Goal: Transaction & Acquisition: Download file/media

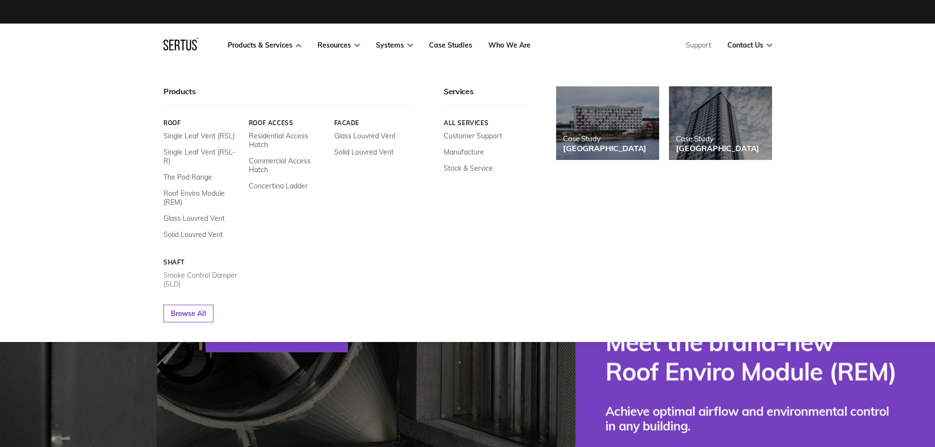
click at [208, 271] on link "Smoke Control Damper (SLD)" at bounding box center [202, 280] width 78 height 18
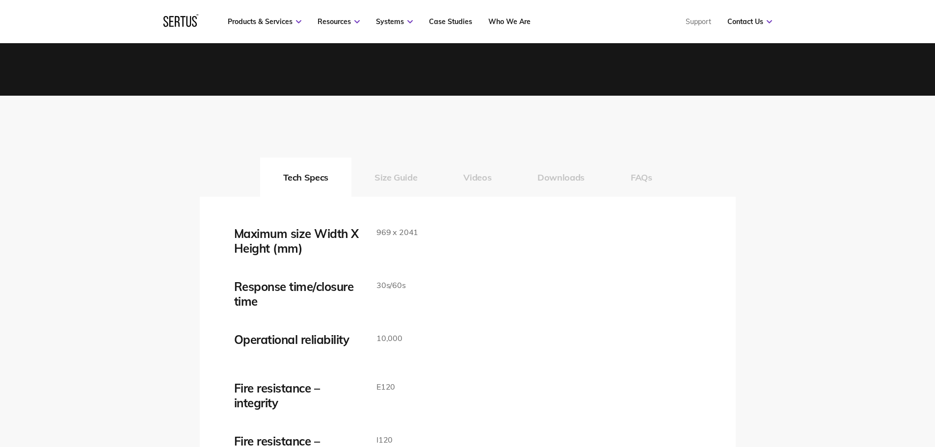
scroll to position [1522, 0]
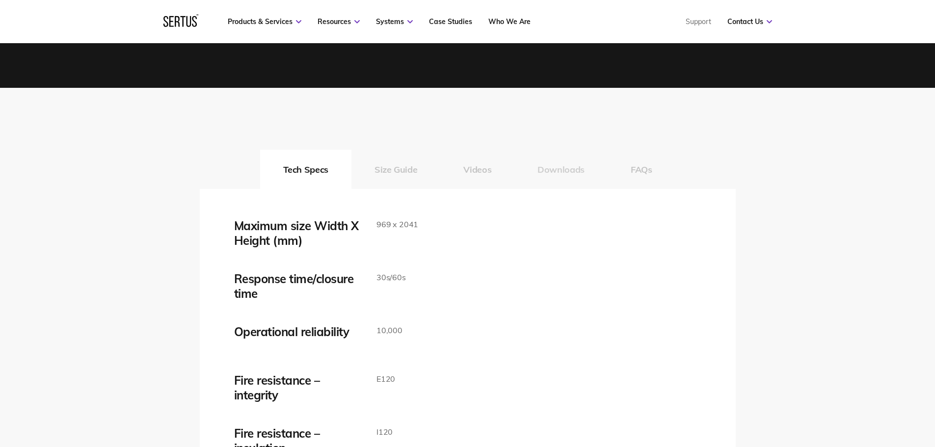
click at [573, 166] on button "Downloads" at bounding box center [560, 169] width 93 height 39
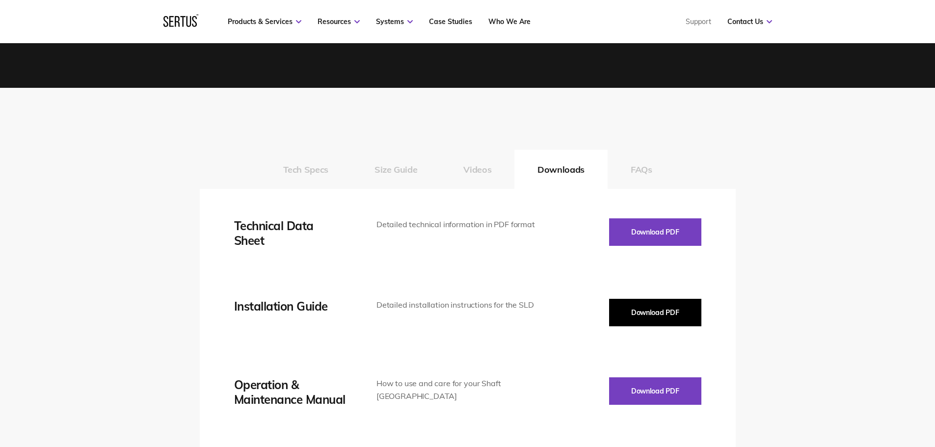
click at [674, 315] on button "Download PDF" at bounding box center [655, 312] width 92 height 27
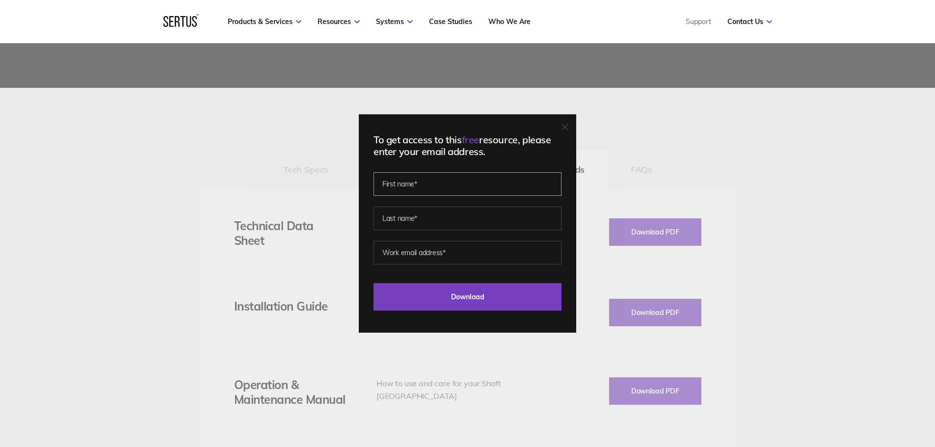
click at [456, 194] on input "text" at bounding box center [468, 184] width 188 height 24
type input "[PERSON_NAME]"
type input "[PERSON_NAME][EMAIL_ADDRESS][DOMAIN_NAME]"
click at [442, 182] on input "[PERSON_NAME]" at bounding box center [468, 184] width 188 height 24
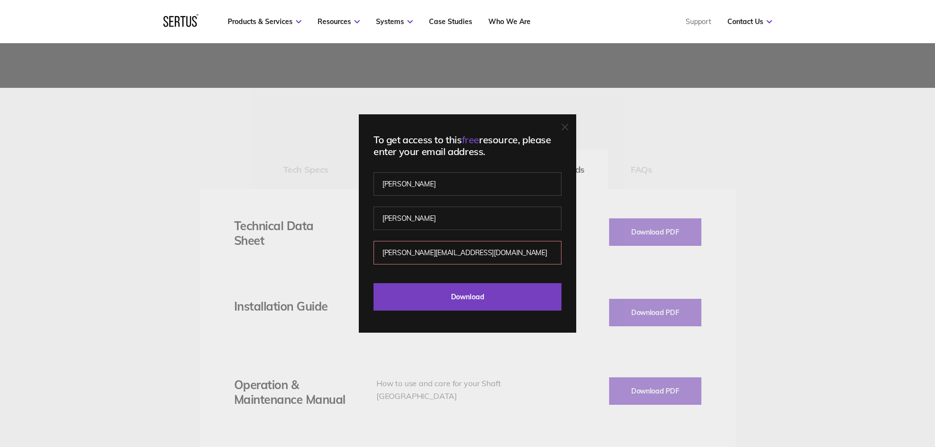
click at [377, 236] on fieldset "[PERSON_NAME]" at bounding box center [468, 211] width 188 height 69
drag, startPoint x: 471, startPoint y: 255, endPoint x: 338, endPoint y: 251, distance: 133.1
click at [338, 251] on div "To get access to this free resource, please enter your email address. [PERSON_N…" at bounding box center [467, 223] width 935 height 447
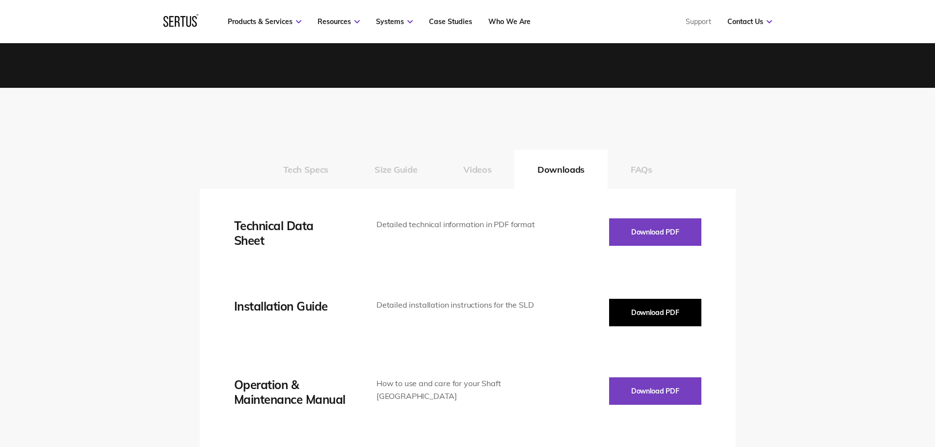
click at [682, 315] on button "Download PDF" at bounding box center [655, 312] width 92 height 27
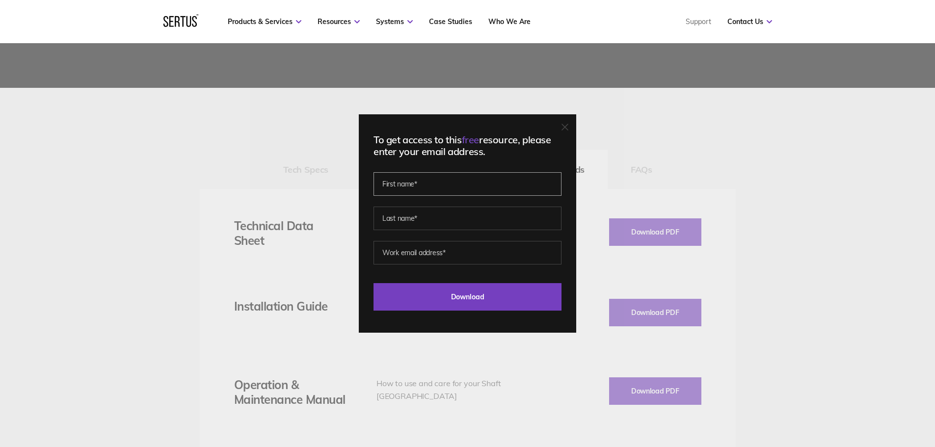
click at [414, 191] on input "text" at bounding box center [468, 184] width 188 height 24
type input "[PERSON_NAME]"
type input "[PERSON_NAME][EMAIL_ADDRESS][PERSON_NAME][DOMAIN_NAME]"
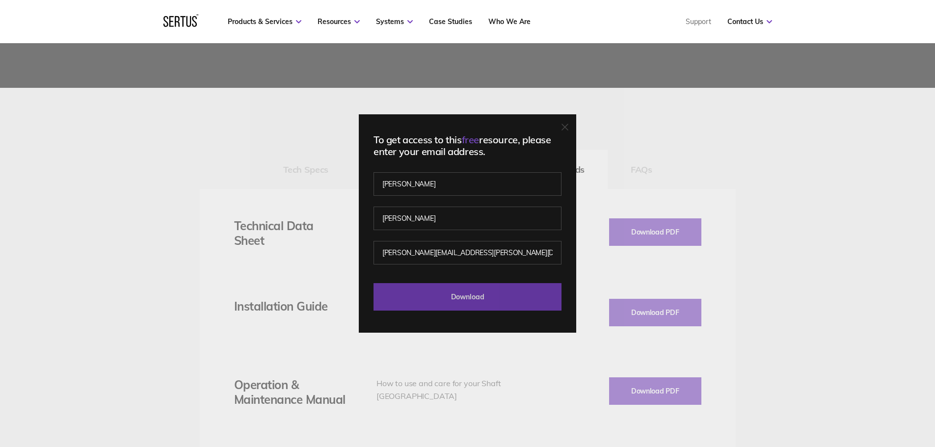
click at [453, 299] on input "Download" at bounding box center [468, 296] width 188 height 27
